Goal: Find specific page/section: Find specific page/section

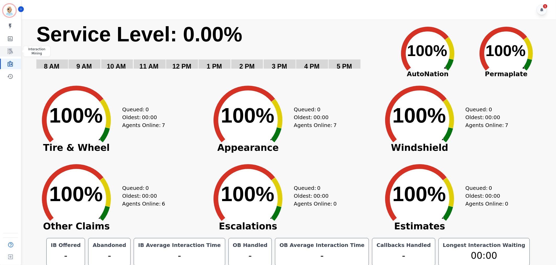
click at [8, 49] on icon "Sidebar" at bounding box center [10, 51] width 6 height 6
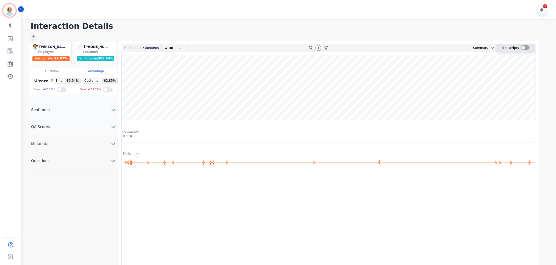
click at [527, 45] on label at bounding box center [525, 47] width 9 height 4
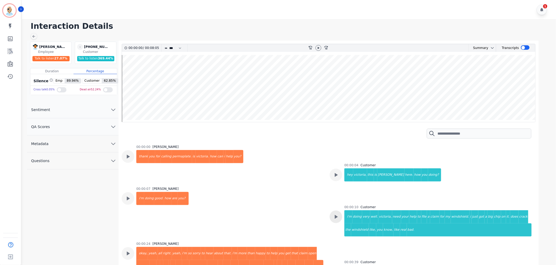
click at [333, 178] on icon at bounding box center [336, 174] width 7 height 7
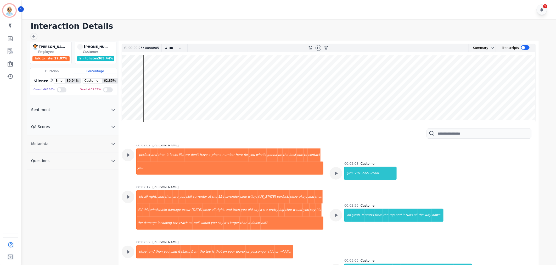
scroll to position [626, 0]
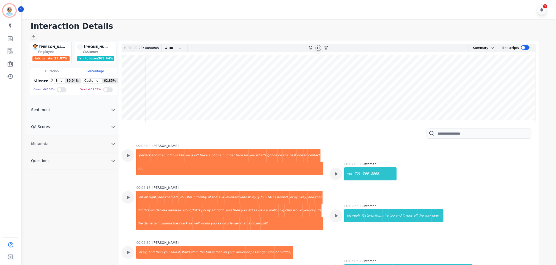
click at [318, 48] on icon at bounding box center [318, 48] width 2 height 2
